Goal: Check status: Check status

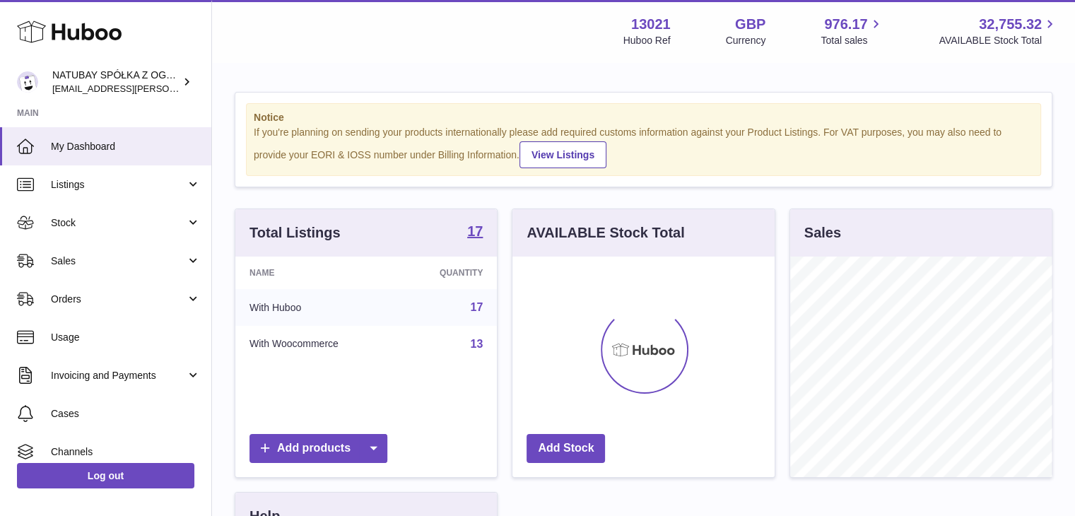
scroll to position [221, 262]
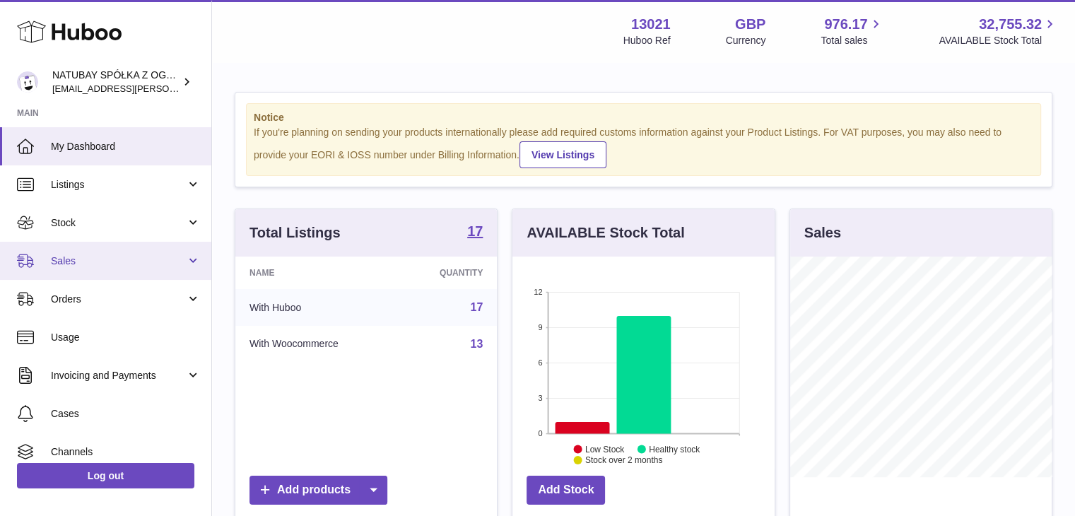
click at [99, 270] on link "Sales" at bounding box center [105, 261] width 211 height 38
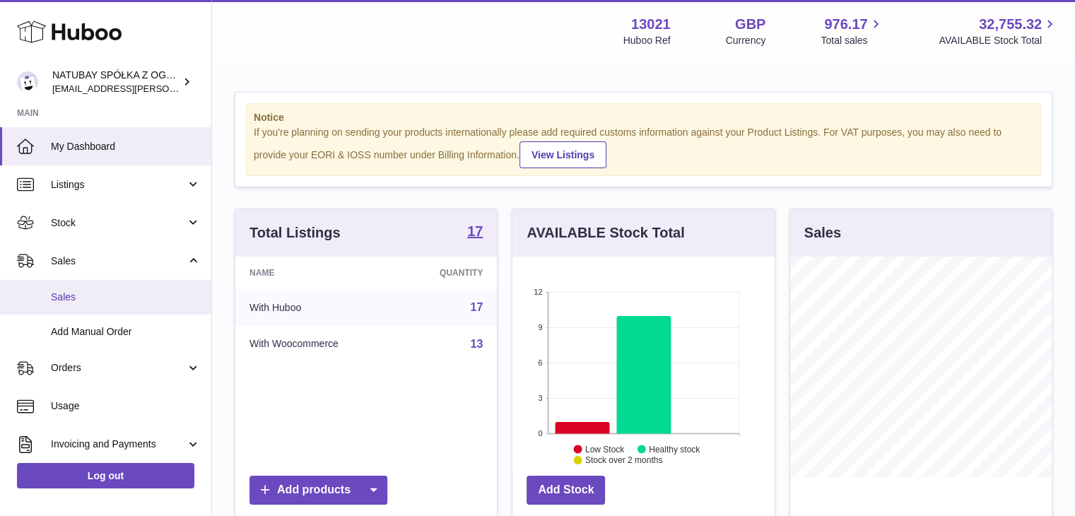
click at [105, 302] on span "Sales" at bounding box center [126, 297] width 150 height 13
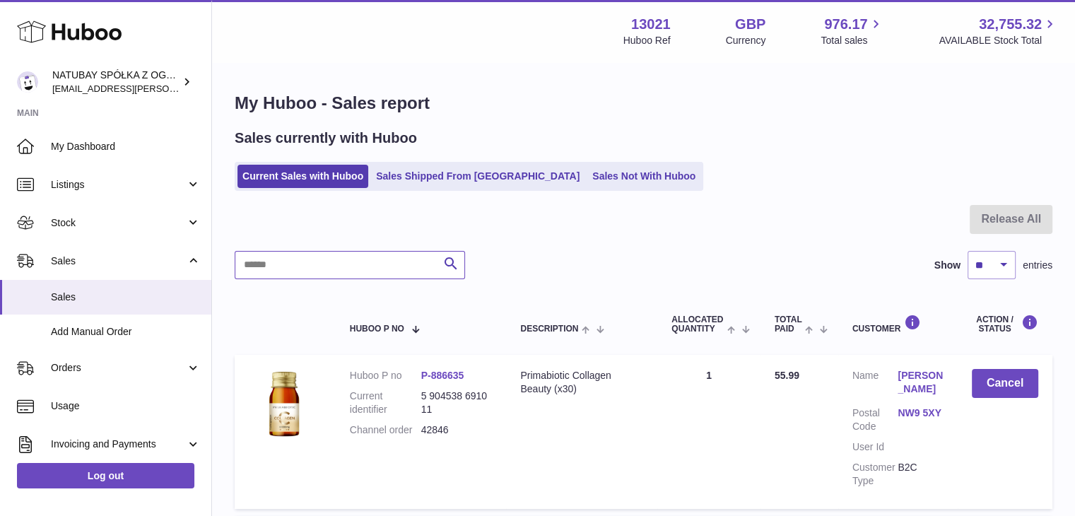
click at [353, 265] on input "text" at bounding box center [350, 265] width 230 height 28
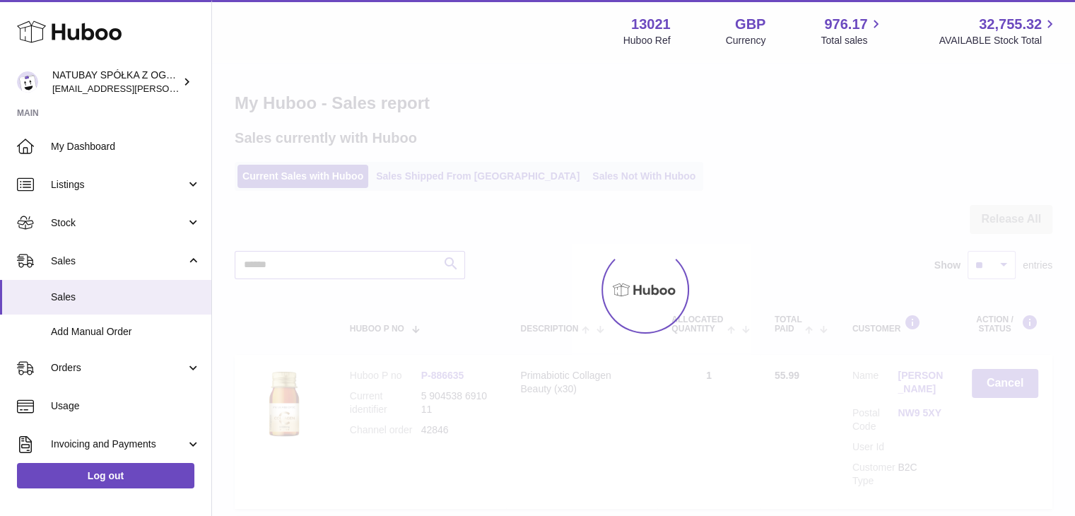
type input "******"
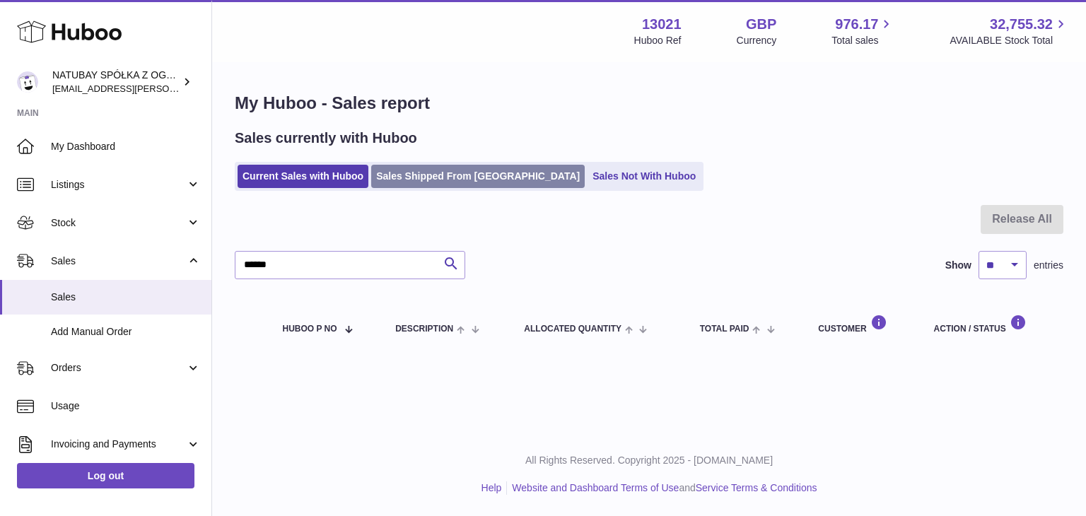
click at [402, 180] on link "Sales Shipped From Huboo" at bounding box center [478, 176] width 214 height 23
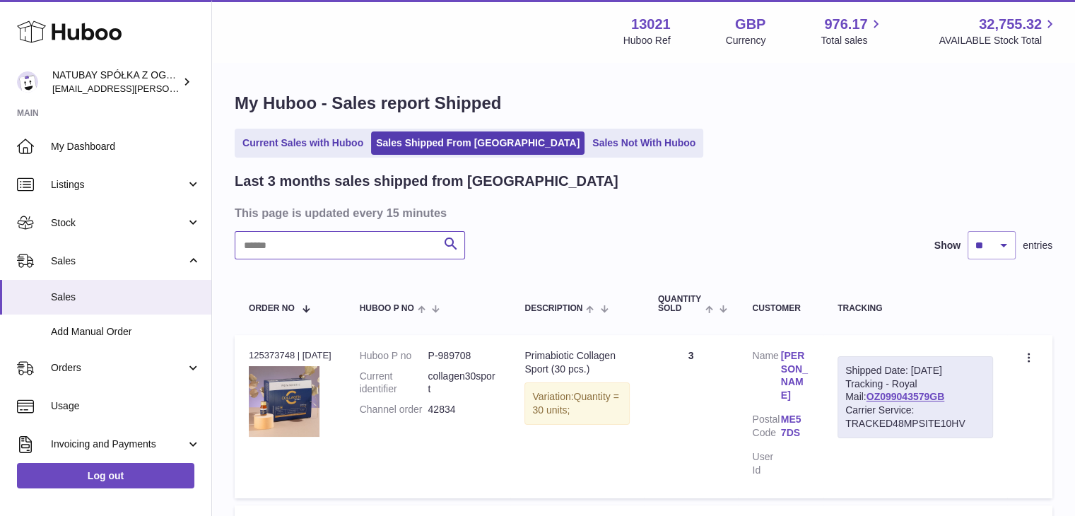
click at [349, 238] on input "text" at bounding box center [350, 245] width 230 height 28
type input "******"
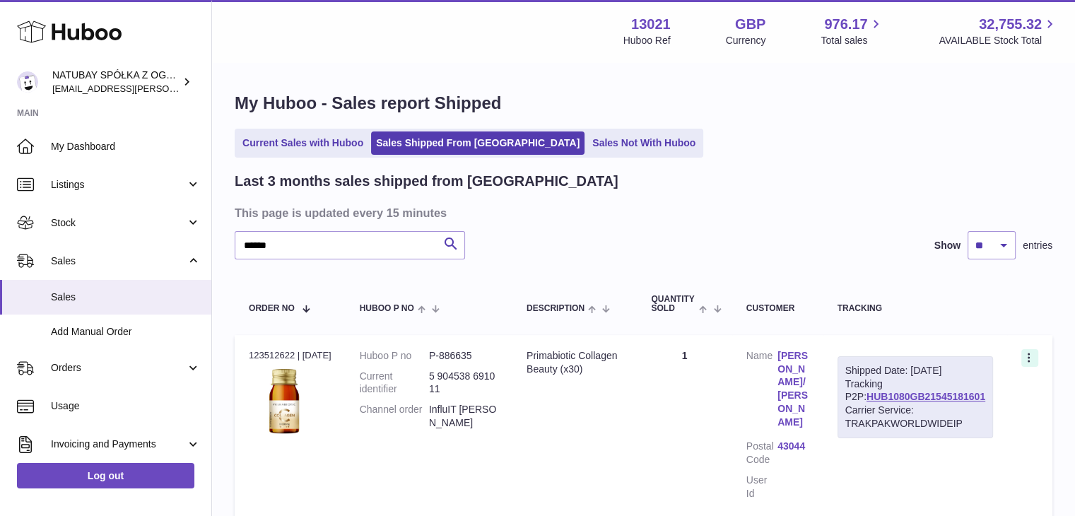
click at [1031, 359] on icon at bounding box center [1030, 359] width 16 height 14
click at [906, 331] on table "Order No Huboo P no Description Quantity Sold Customer Tracking Order no 123512…" at bounding box center [644, 401] width 818 height 255
click at [304, 374] on img at bounding box center [284, 401] width 71 height 71
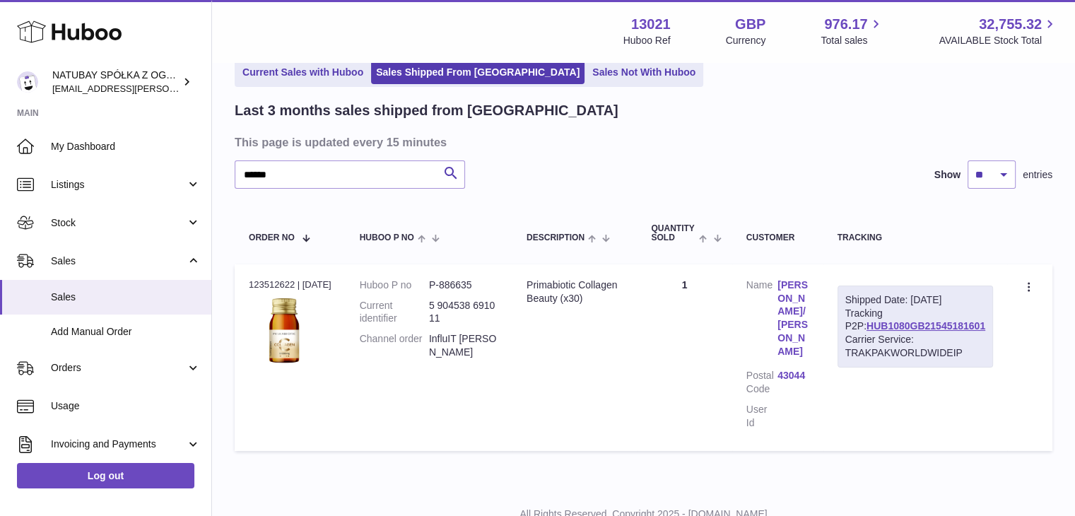
click at [546, 293] on div "Primabiotic Collagen Beauty (x30)" at bounding box center [575, 292] width 96 height 27
click at [800, 298] on link "Juliet Kuksa/Carlos Cuesta" at bounding box center [793, 319] width 31 height 80
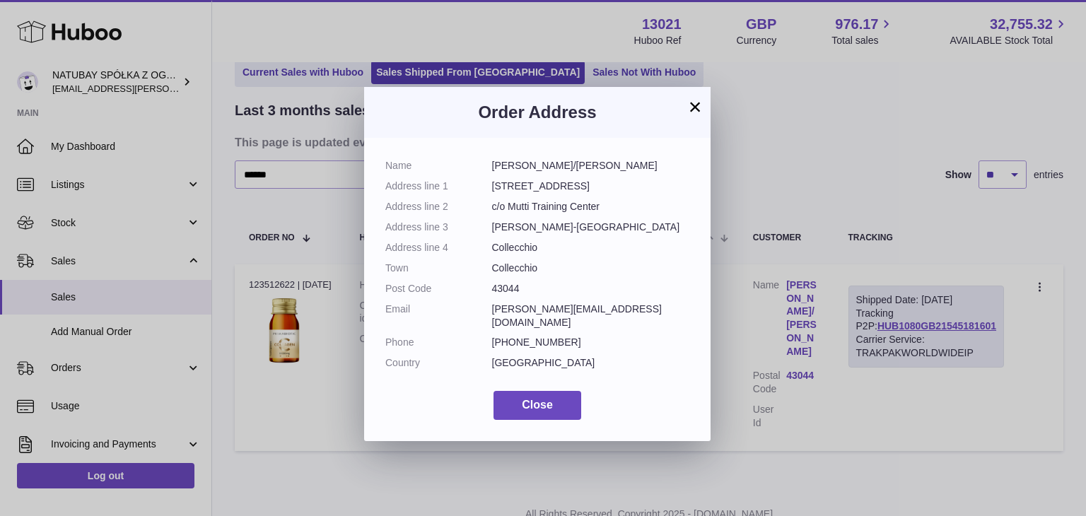
click at [697, 104] on button "×" at bounding box center [694, 106] width 17 height 17
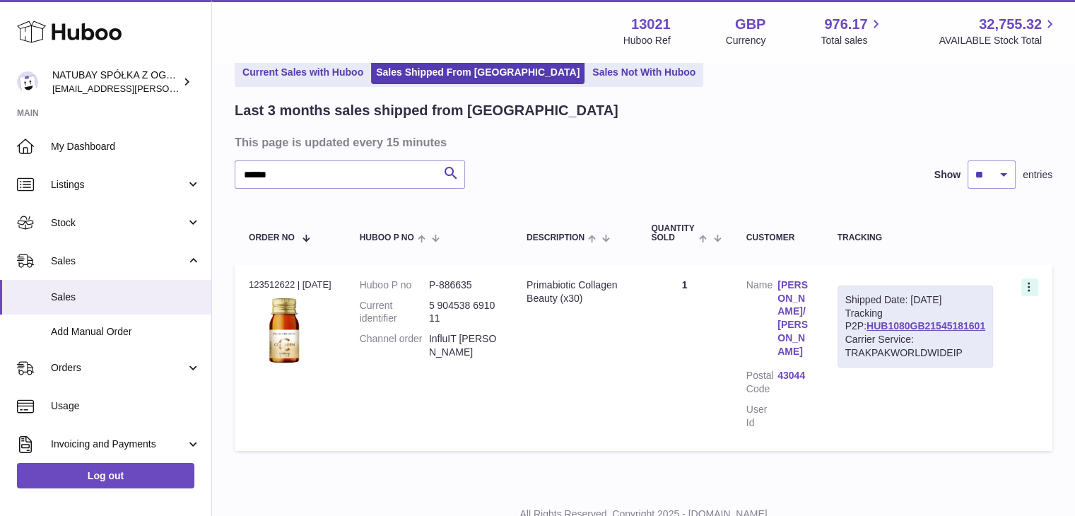
click at [1028, 281] on icon at bounding box center [1030, 288] width 16 height 14
click at [702, 330] on td "Quantity 1" at bounding box center [684, 357] width 95 height 187
click at [419, 309] on dt "Current identifier" at bounding box center [394, 312] width 69 height 27
drag, startPoint x: 686, startPoint y: 339, endPoint x: 653, endPoint y: 334, distance: 32.9
click at [653, 334] on td "Quantity 1" at bounding box center [684, 357] width 95 height 187
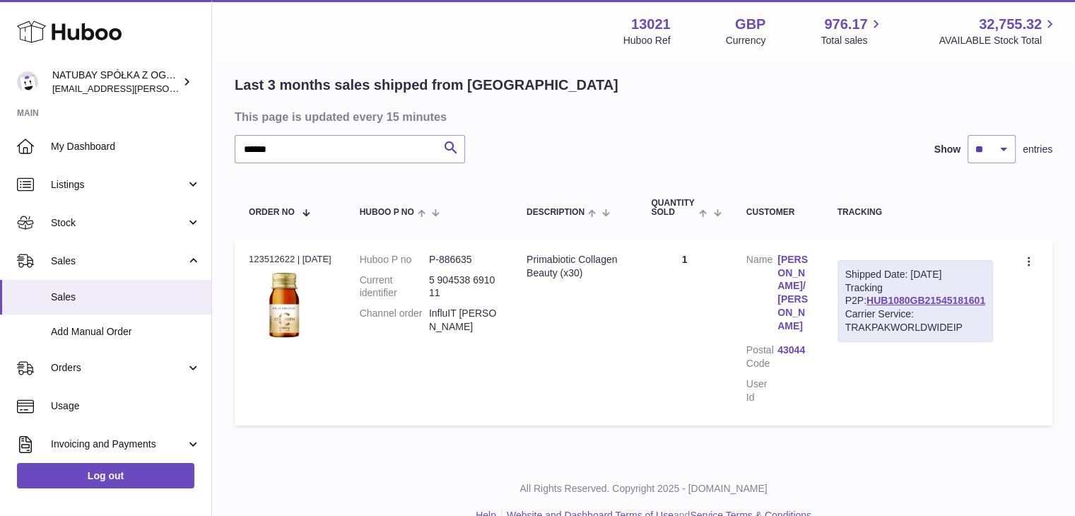
scroll to position [25, 0]
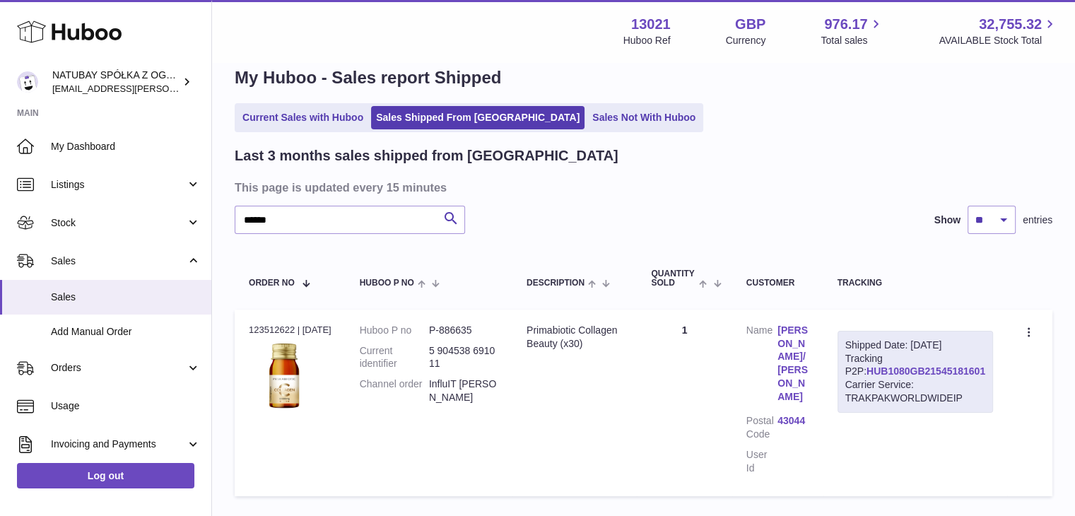
click at [924, 377] on link "HUB1080GB21545181601" at bounding box center [926, 371] width 119 height 11
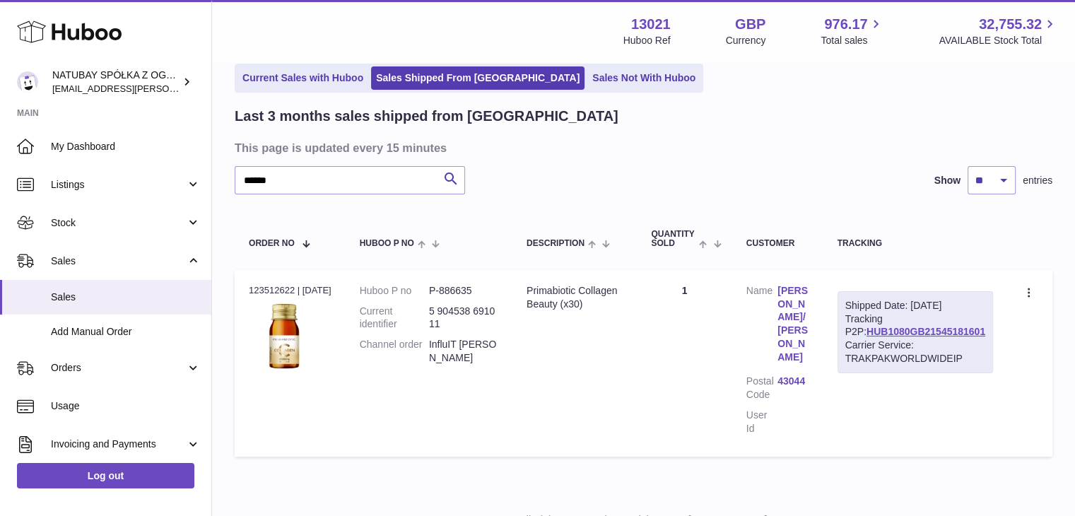
scroll to position [96, 0]
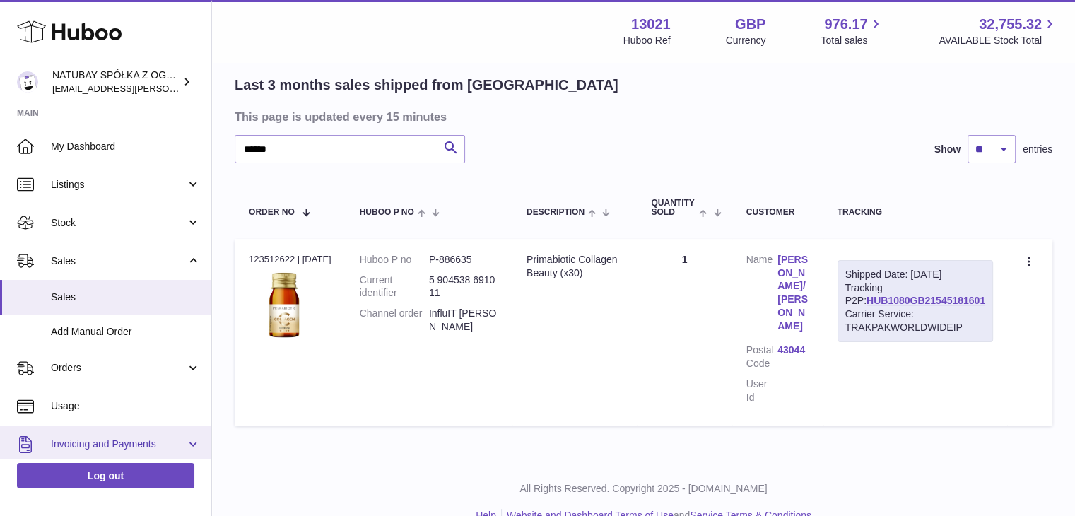
click at [185, 440] on link "Invoicing and Payments" at bounding box center [105, 445] width 211 height 38
click at [111, 436] on link "Invoicing and Payments" at bounding box center [105, 445] width 211 height 38
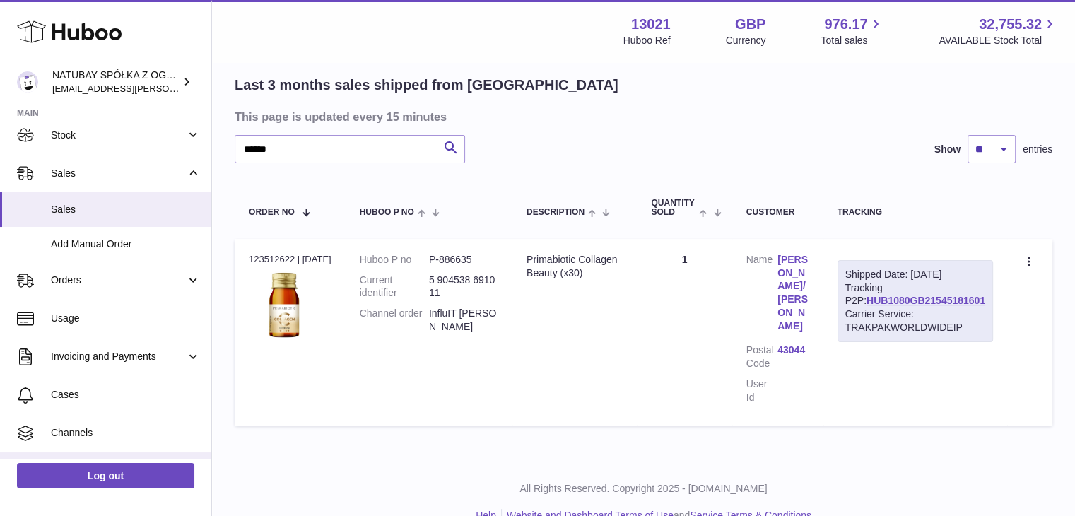
scroll to position [157, 0]
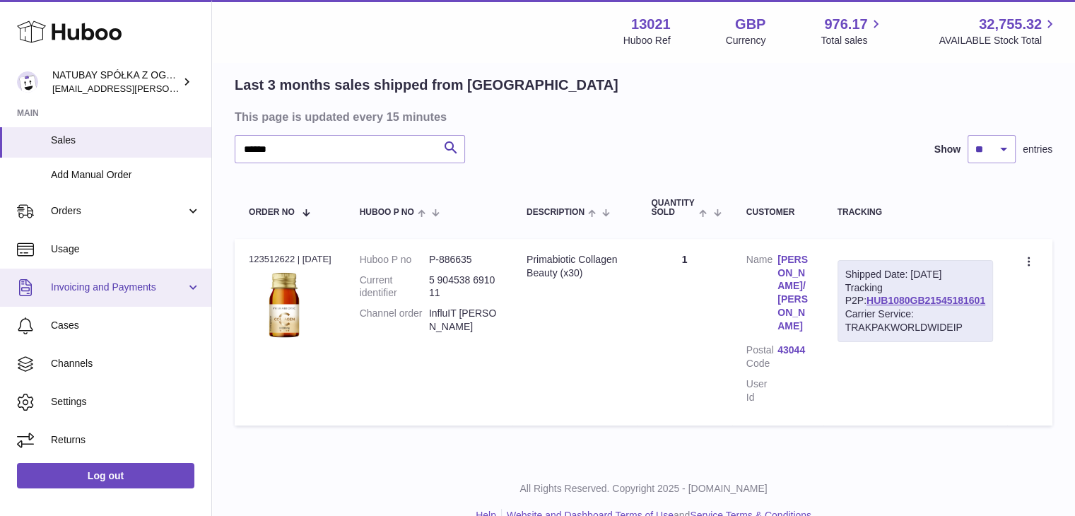
click at [190, 288] on link "Invoicing and Payments" at bounding box center [105, 288] width 211 height 38
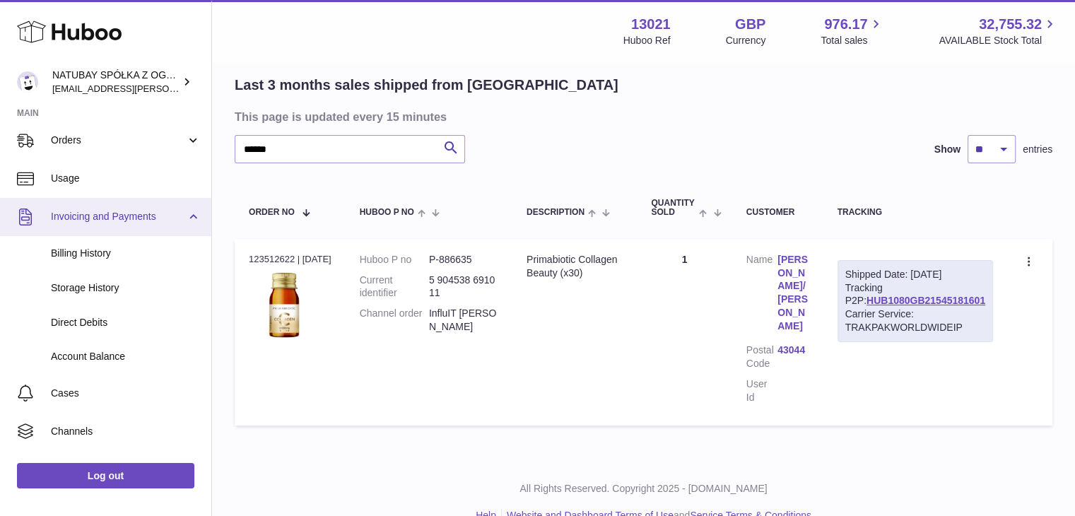
click at [198, 216] on link "Invoicing and Payments" at bounding box center [105, 217] width 211 height 38
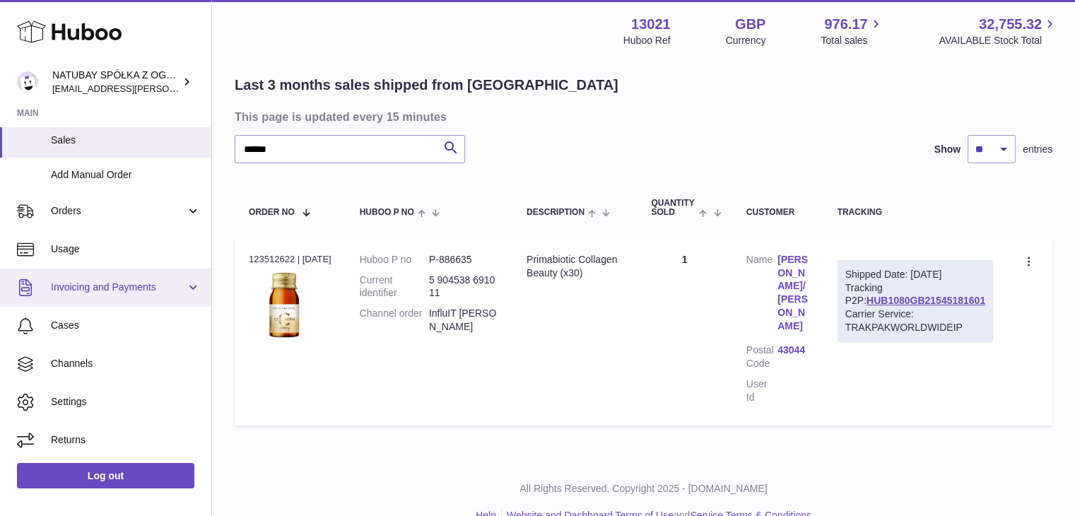
scroll to position [157, 0]
click at [809, 267] on link "Juliet Kuksa/Carlos Cuesta" at bounding box center [793, 293] width 31 height 80
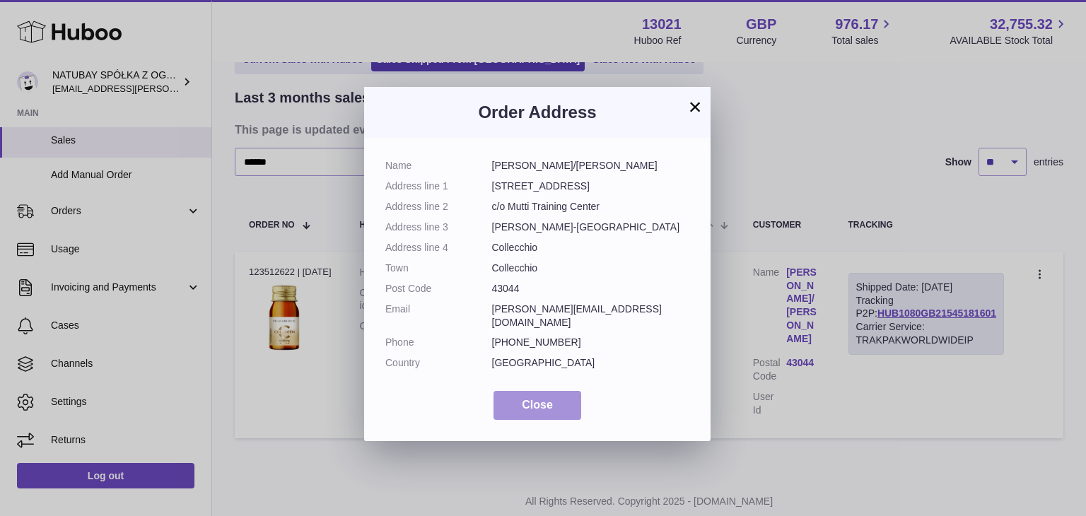
click at [548, 391] on button "Close" at bounding box center [537, 405] width 88 height 29
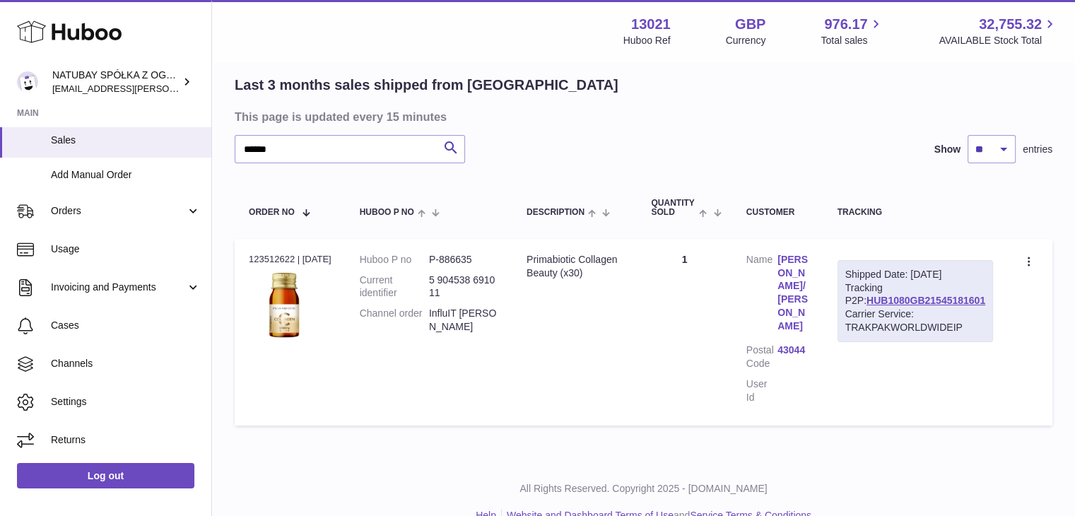
scroll to position [16, 0]
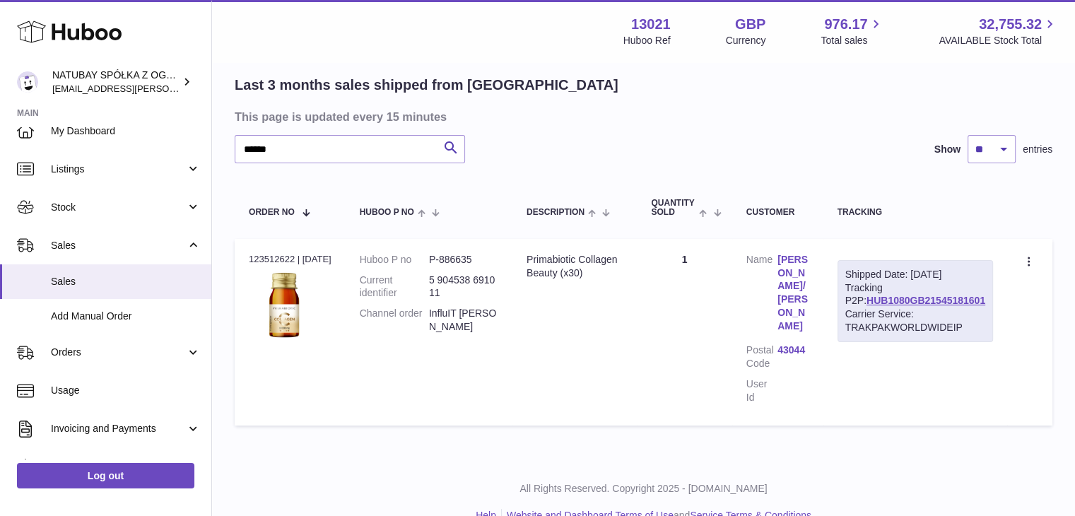
drag, startPoint x: 751, startPoint y: 312, endPoint x: 720, endPoint y: 315, distance: 30.5
click at [720, 315] on td "Quantity 1" at bounding box center [684, 332] width 95 height 187
click at [702, 257] on td "Quantity 1" at bounding box center [684, 332] width 95 height 187
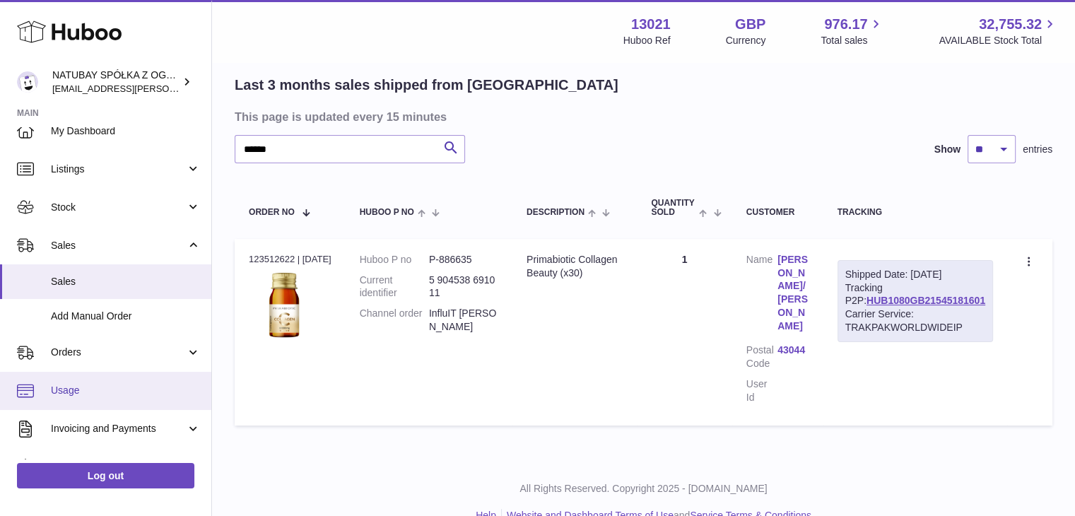
scroll to position [157, 0]
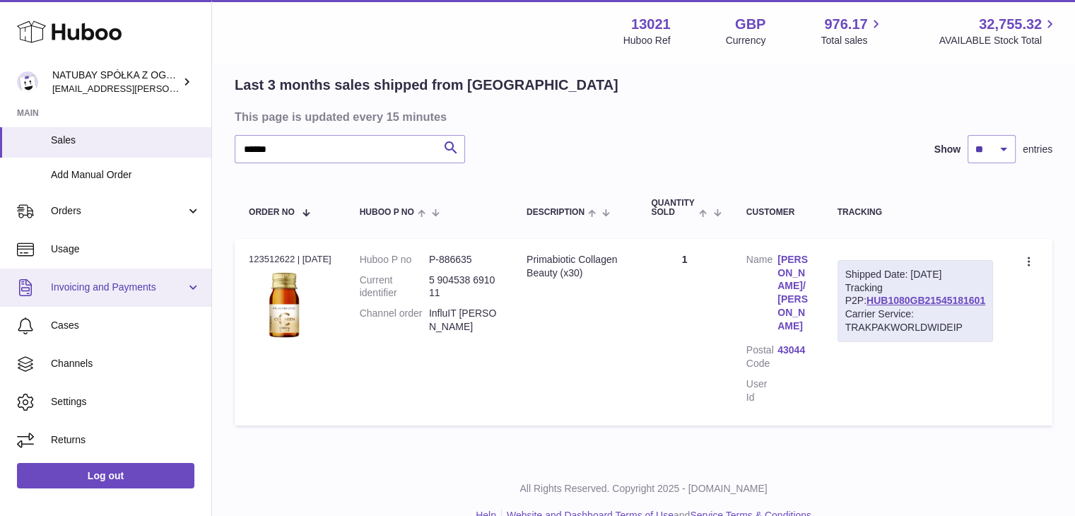
click at [189, 284] on link "Invoicing and Payments" at bounding box center [105, 288] width 211 height 38
click at [140, 296] on link "Invoicing and Payments" at bounding box center [105, 288] width 211 height 38
click at [54, 298] on link "Invoicing and Payments" at bounding box center [105, 288] width 211 height 38
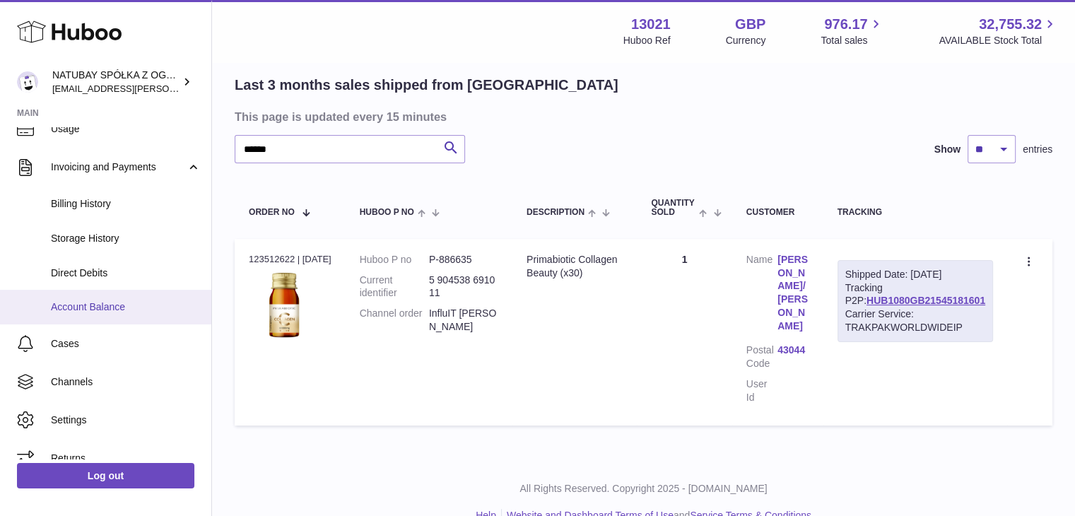
scroll to position [295, 0]
